Goal: Information Seeking & Learning: Learn about a topic

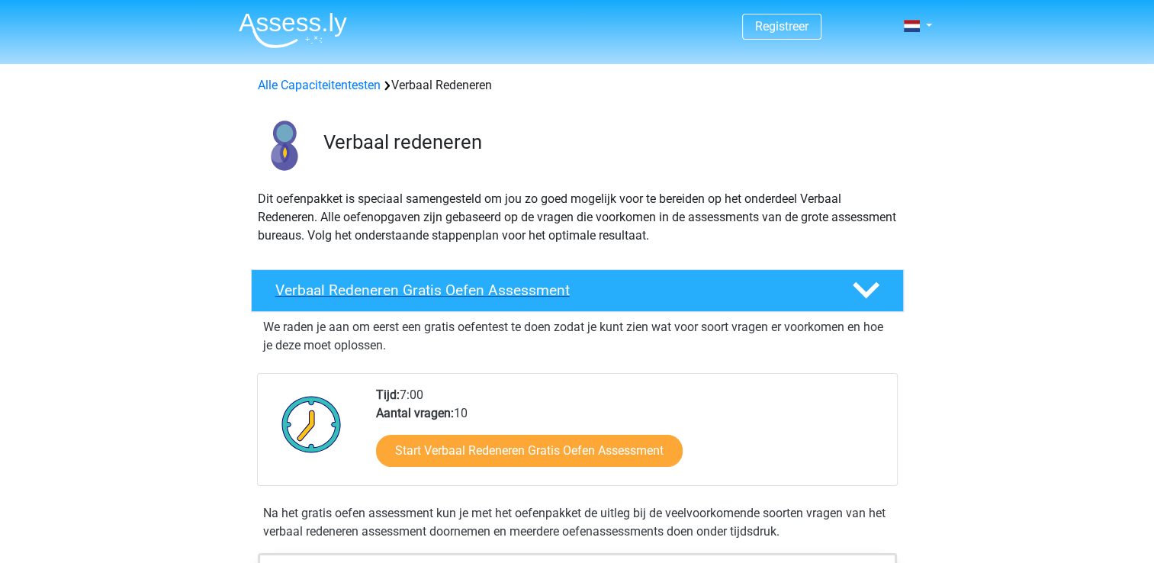
click at [458, 291] on h4 "Verbaal Redeneren Gratis Oefen Assessment" at bounding box center [551, 290] width 552 height 18
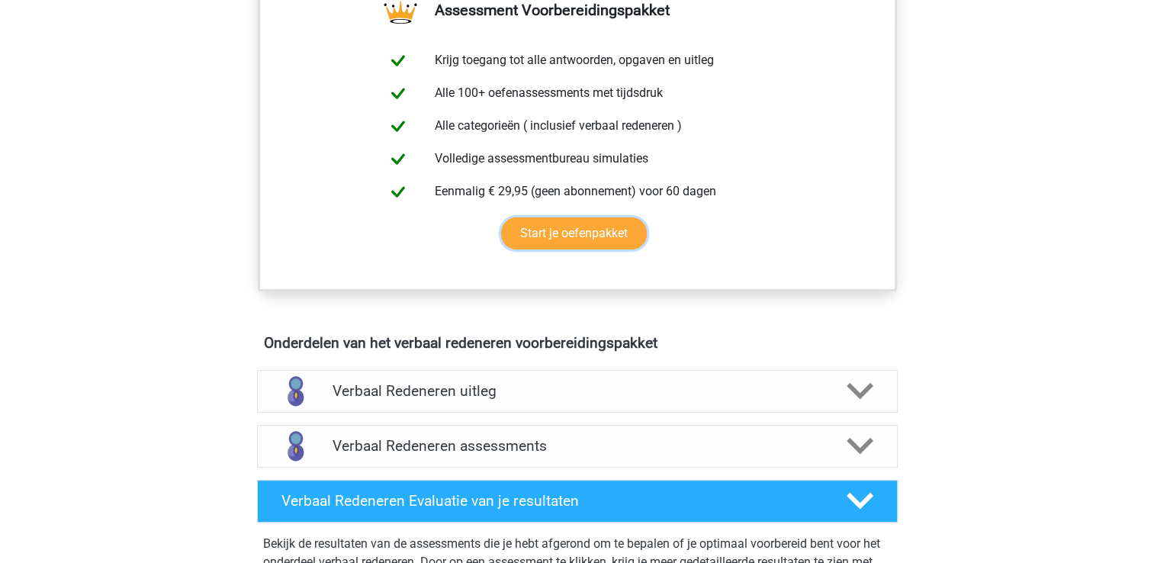
scroll to position [381, 0]
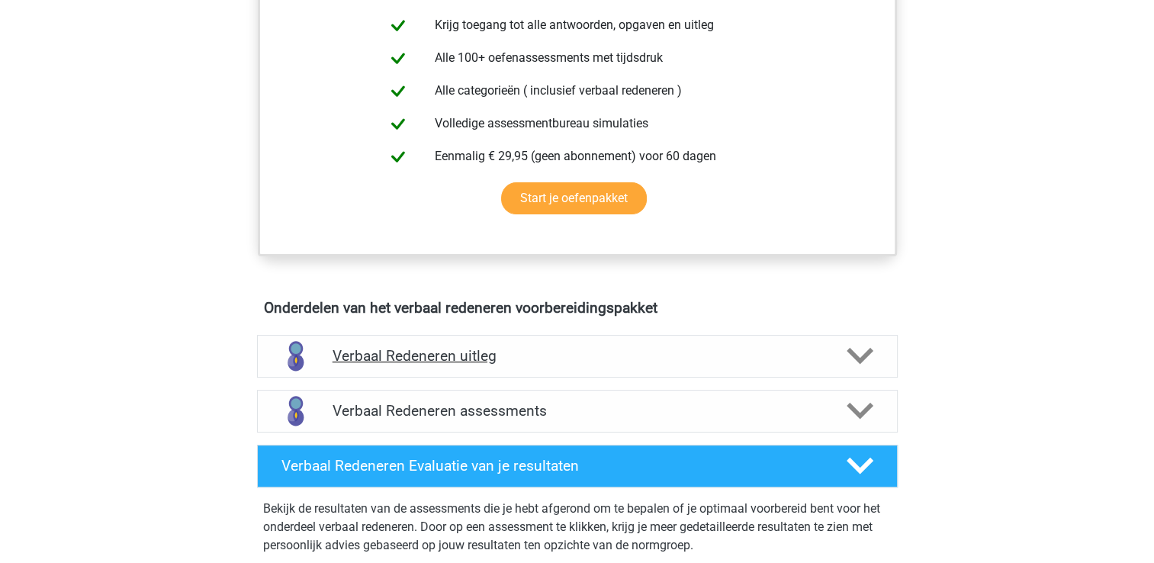
click at [866, 358] on icon at bounding box center [859, 355] width 27 height 27
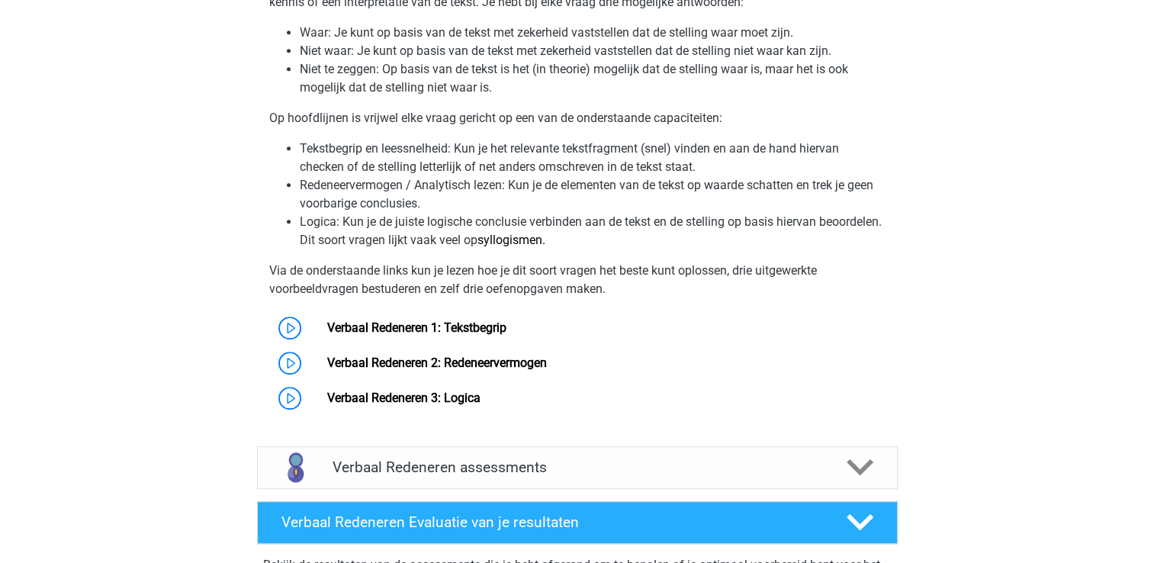
scroll to position [839, 0]
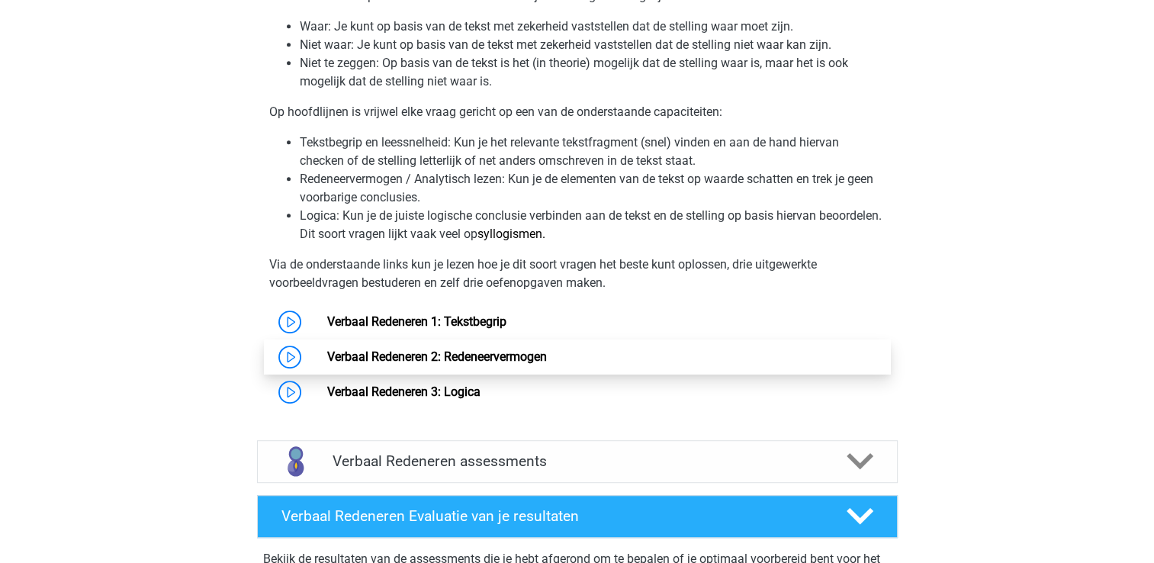
click at [491, 358] on link "Verbaal Redeneren 2: Redeneervermogen" at bounding box center [437, 356] width 220 height 14
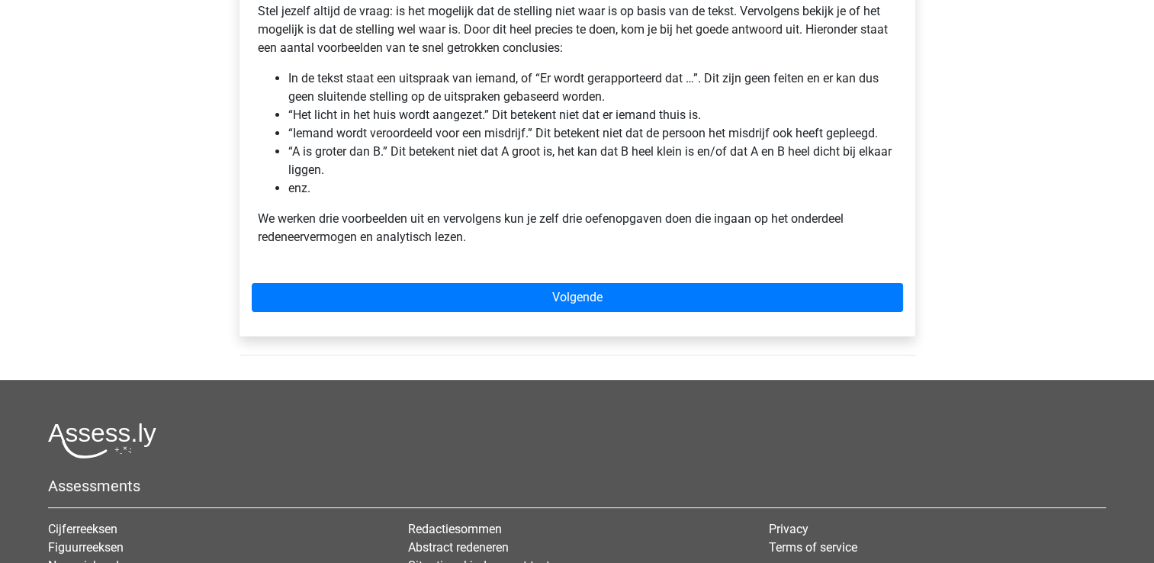
scroll to position [381, 0]
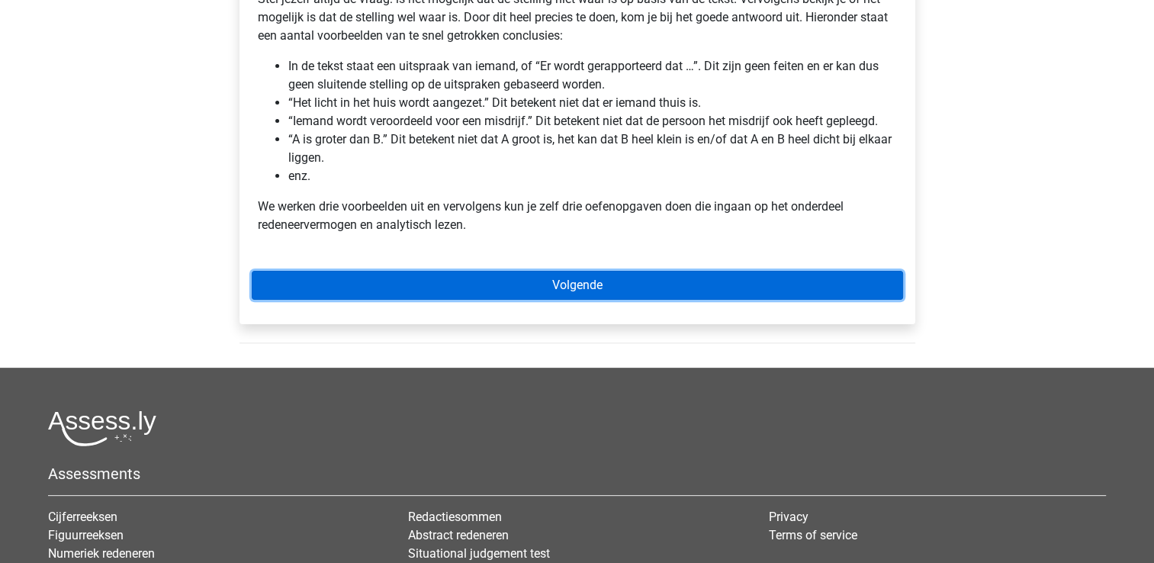
click at [589, 275] on link "Volgende" at bounding box center [577, 285] width 651 height 29
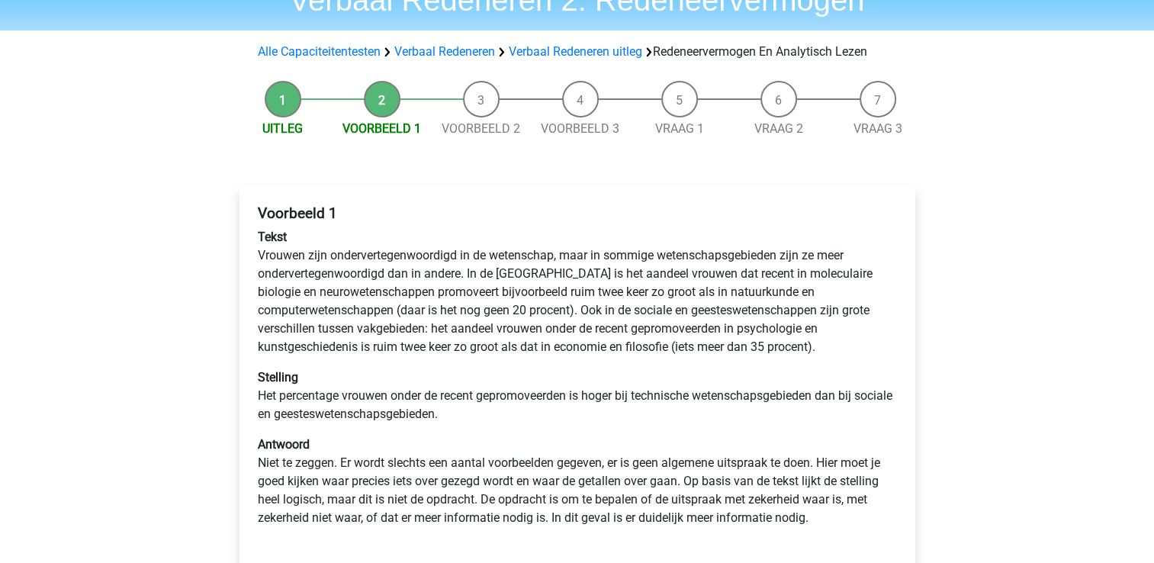
scroll to position [153, 0]
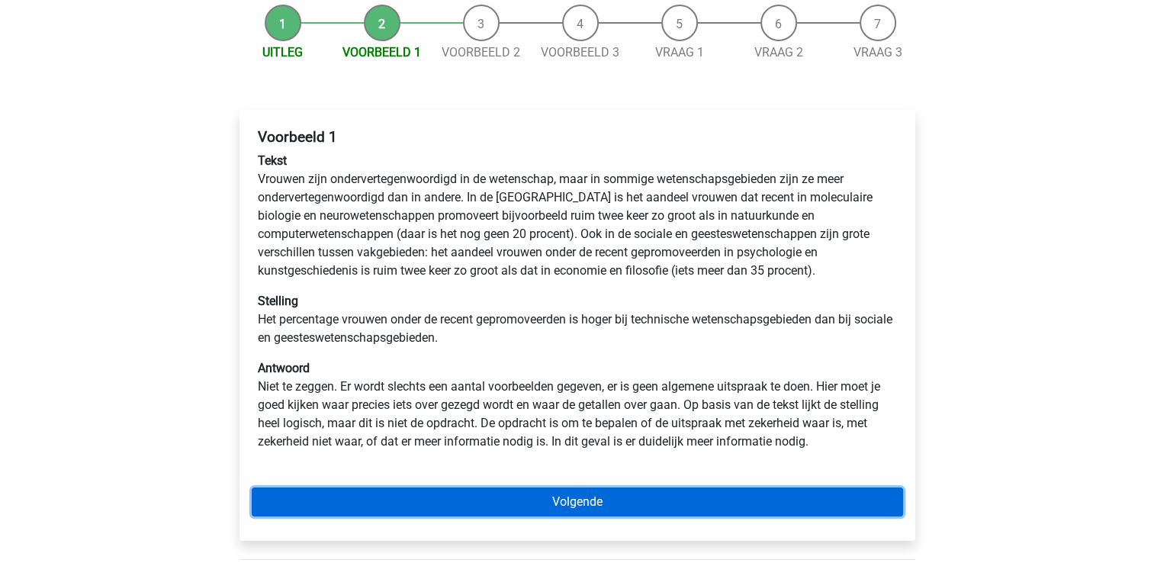
click at [589, 503] on link "Volgende" at bounding box center [577, 501] width 651 height 29
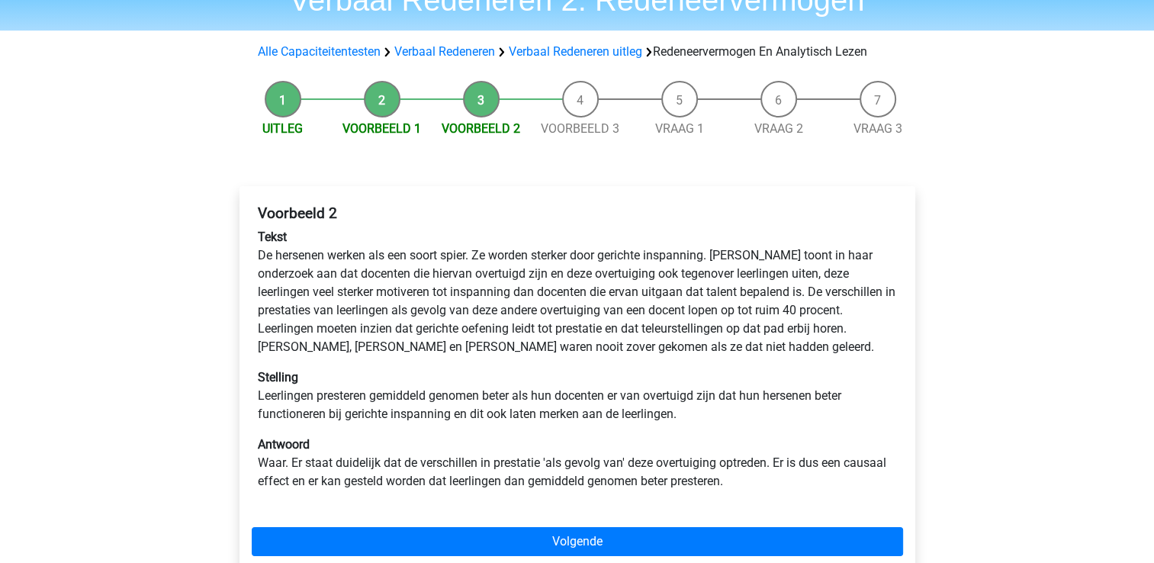
scroll to position [153, 0]
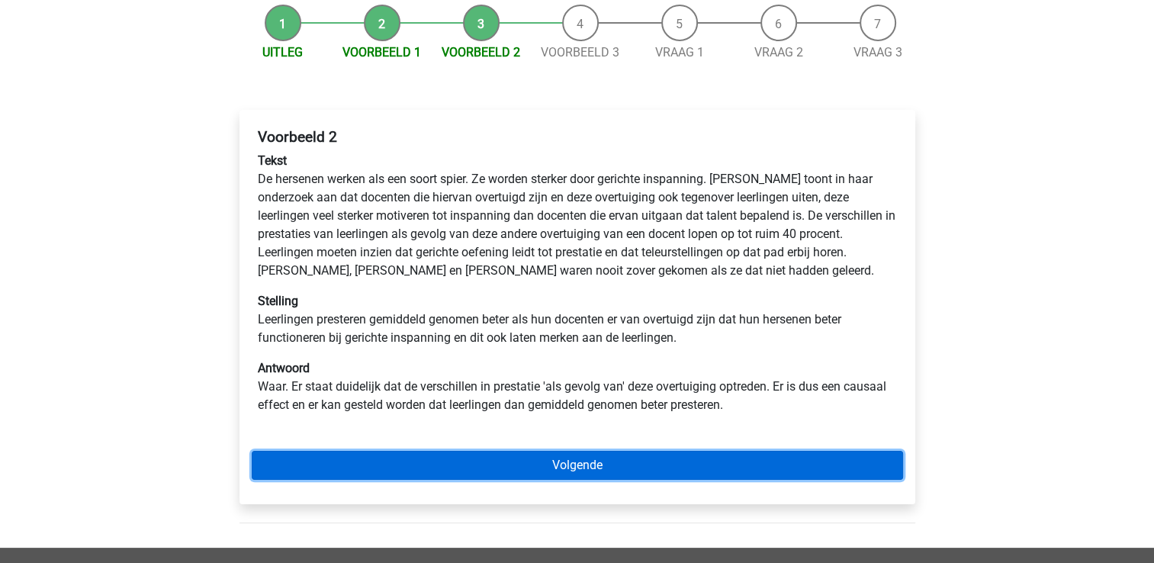
click at [551, 458] on link "Volgende" at bounding box center [577, 465] width 651 height 29
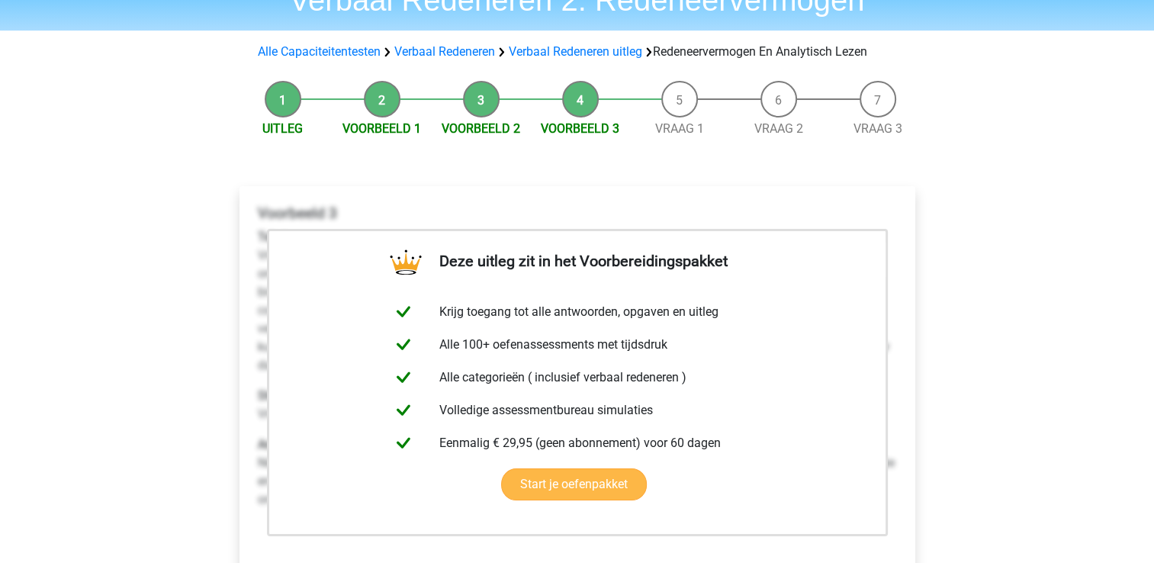
scroll to position [153, 0]
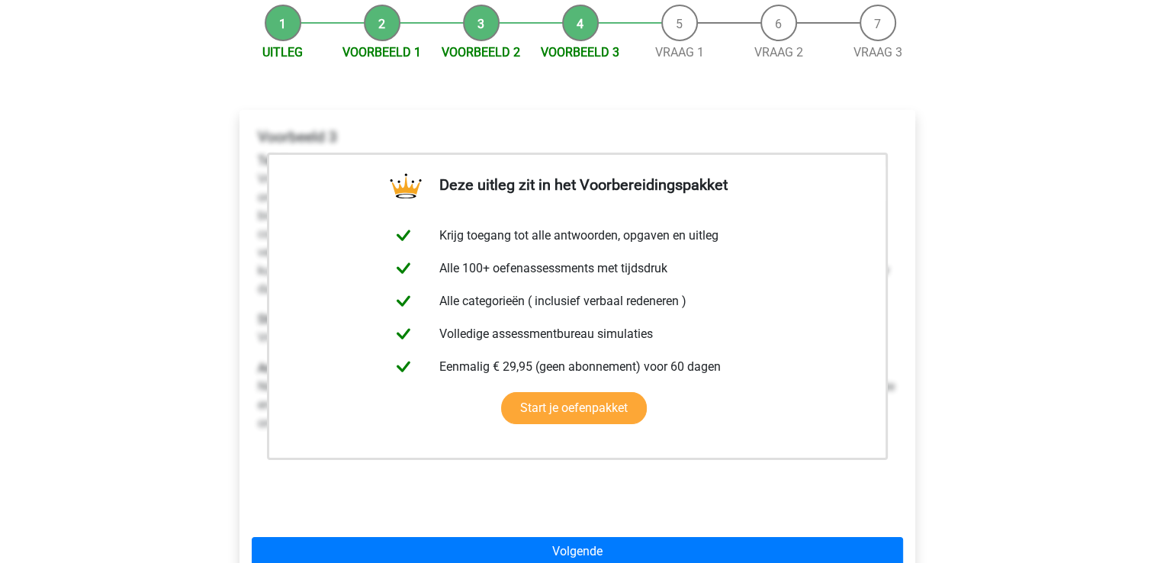
click at [681, 34] on li "Vraag 1" at bounding box center [679, 33] width 99 height 57
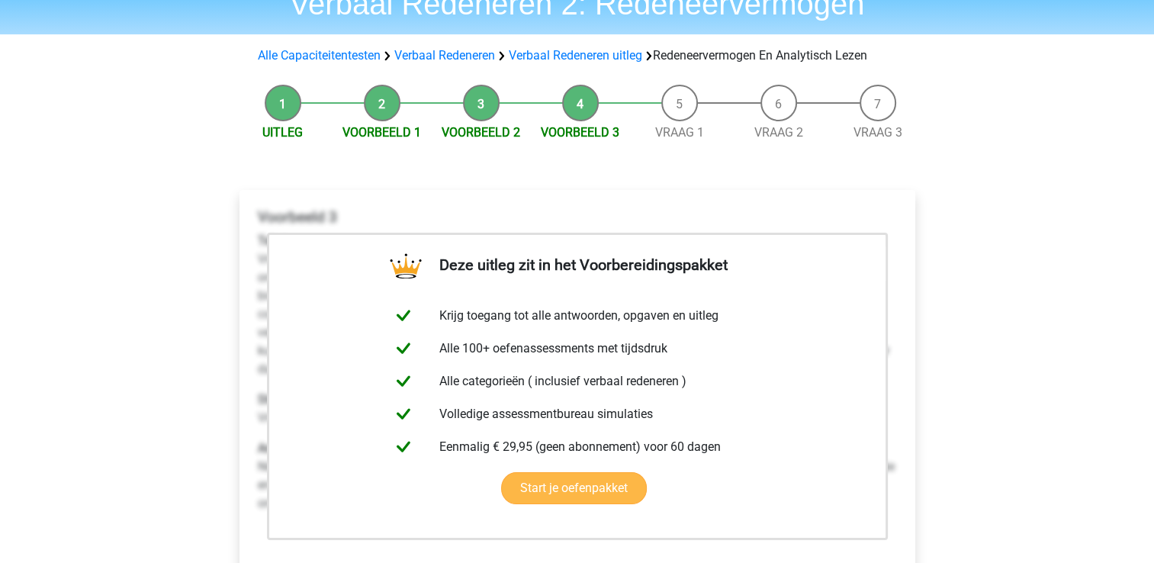
scroll to position [0, 0]
